Goal: Find specific page/section: Find specific page/section

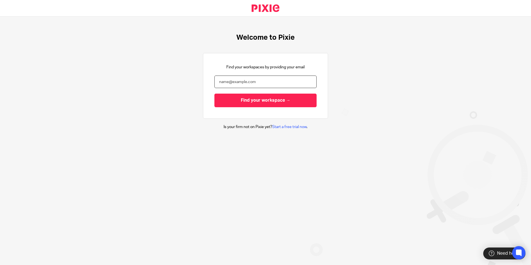
click at [222, 84] on input "email" at bounding box center [265, 82] width 102 height 12
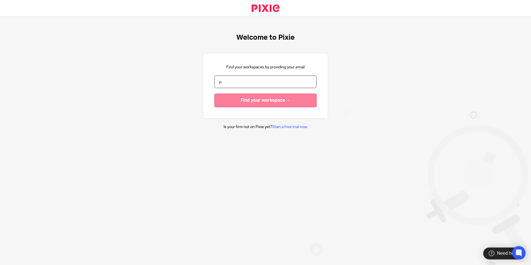
click at [215, 103] on input "Find your workspace →" at bounding box center [265, 101] width 102 height 14
drag, startPoint x: 327, startPoint y: 112, endPoint x: 288, endPoint y: 98, distance: 42.0
click at [328, 112] on div "Welcome to Pixie Find your workspaces by providing your email p. Find your work…" at bounding box center [265, 82] width 531 height 130
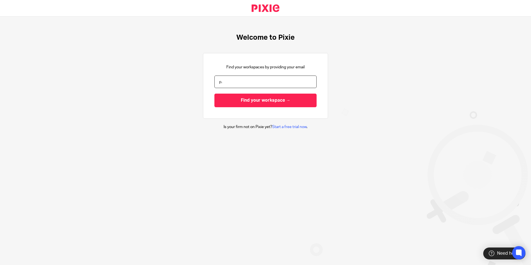
click at [240, 82] on input "p." at bounding box center [265, 82] width 102 height 12
click at [328, 105] on div "Welcome to Pixie Find your workspaces by providing your email p. Find your work…" at bounding box center [265, 82] width 531 height 130
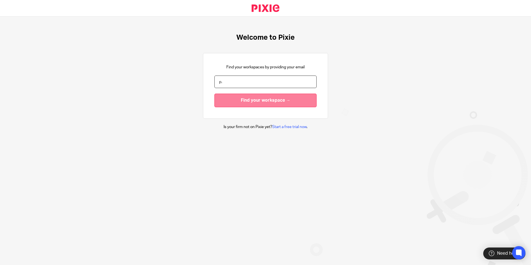
click at [301, 100] on input "Find your workspace →" at bounding box center [265, 101] width 102 height 14
type input "[PERSON_NAME][EMAIL_ADDRESS][DOMAIN_NAME]"
click at [240, 103] on input "Find your workspace →" at bounding box center [265, 101] width 102 height 14
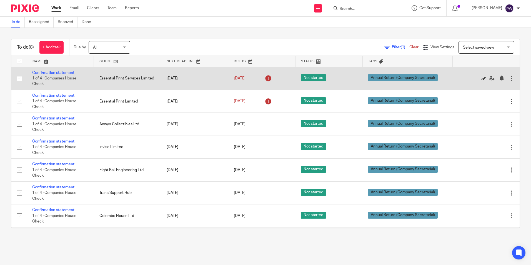
click at [481, 78] on icon at bounding box center [484, 79] width 6 height 6
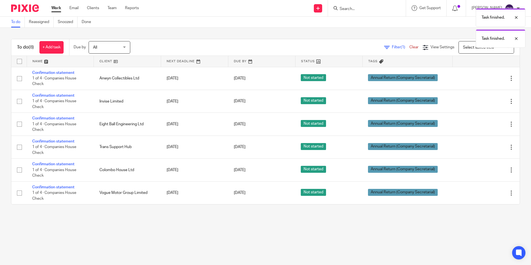
click at [292, 233] on main "To do Reassigned Snoozed Done To do (8) + Add task Due by All All Today Tomorro…" at bounding box center [265, 132] width 531 height 265
click at [117, 7] on link "Team" at bounding box center [111, 8] width 9 height 6
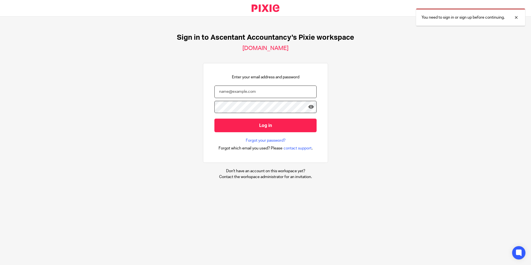
click at [221, 95] on input "email" at bounding box center [265, 92] width 102 height 12
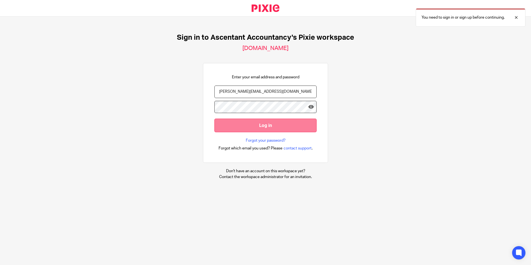
type input "[PERSON_NAME][EMAIL_ADDRESS][DOMAIN_NAME]"
click at [235, 124] on input "Log in" at bounding box center [265, 126] width 102 height 14
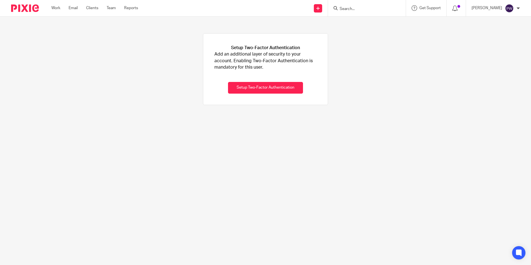
click at [354, 5] on form at bounding box center [368, 8] width 59 height 7
drag, startPoint x: 354, startPoint y: 7, endPoint x: 339, endPoint y: 13, distance: 16.3
click at [353, 8] on input "Search" at bounding box center [364, 9] width 50 height 5
type input "Motor Su"
click at [393, 20] on link at bounding box center [385, 23] width 94 height 13
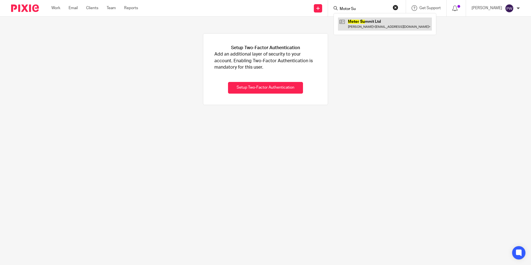
click at [378, 26] on link at bounding box center [385, 23] width 94 height 13
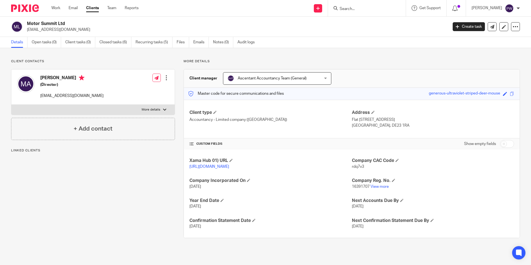
drag, startPoint x: 364, startPoint y: 166, endPoint x: 345, endPoint y: 166, distance: 18.9
click at [345, 166] on div "Xama Hub 01) URL [URL][DOMAIN_NAME] Company CAC Code rdq7v3 Company Incorporate…" at bounding box center [352, 193] width 336 height 88
drag, startPoint x: 345, startPoint y: 166, endPoint x: 364, endPoint y: 168, distance: 18.5
click at [364, 168] on p "rdq7v3" at bounding box center [433, 167] width 162 height 6
drag, startPoint x: 364, startPoint y: 168, endPoint x: 348, endPoint y: 167, distance: 15.9
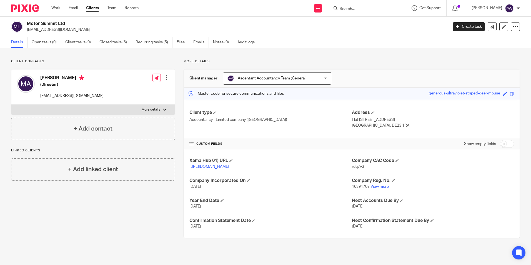
click at [348, 167] on div "Xama Hub 01) URL [URL][DOMAIN_NAME] Company CAC Code rdq7v3 Company Incorporate…" at bounding box center [352, 193] width 336 height 88
drag, startPoint x: 348, startPoint y: 167, endPoint x: 351, endPoint y: 167, distance: 3.3
click at [352, 167] on span "rdq7v3" at bounding box center [358, 167] width 12 height 4
drag, startPoint x: 363, startPoint y: 168, endPoint x: 349, endPoint y: 167, distance: 14.5
click at [352, 167] on p "rdq7v3" at bounding box center [433, 167] width 162 height 6
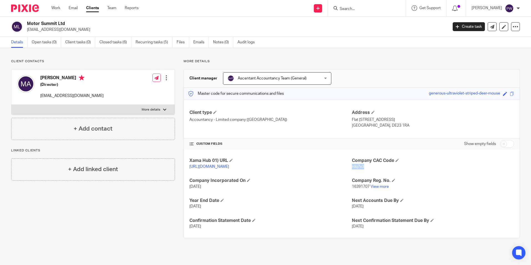
click at [152, 111] on p "More details" at bounding box center [151, 109] width 19 height 4
click at [11, 105] on input "More details" at bounding box center [11, 104] width 0 height 0
checkbox input "true"
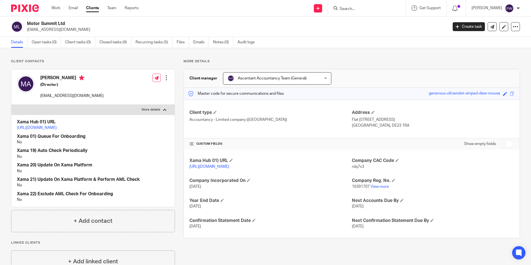
click at [377, 11] on input "Search" at bounding box center [364, 9] width 50 height 5
drag, startPoint x: 57, startPoint y: 10, endPoint x: 74, endPoint y: 10, distance: 17.2
click at [57, 9] on link "Work" at bounding box center [55, 8] width 9 height 6
